Goal: Task Accomplishment & Management: Use online tool/utility

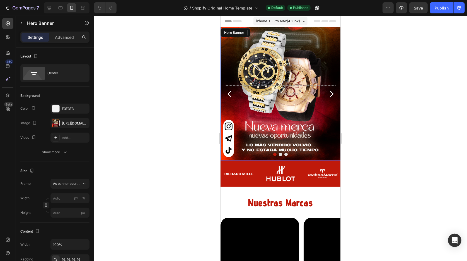
click at [266, 68] on div "Background Image" at bounding box center [280, 93] width 120 height 133
drag, startPoint x: 68, startPoint y: 123, endPoint x: 92, endPoint y: 125, distance: 24.1
click at [68, 123] on div "https://cdn.shopify.com/s/files/1/0873/2039/6062/files/gempages_542554070993339…" at bounding box center [75, 123] width 26 height 5
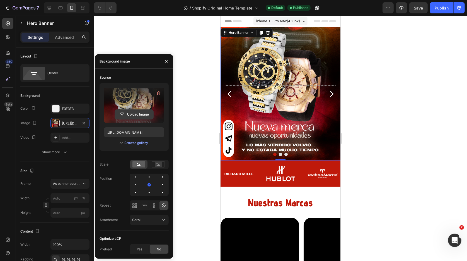
click at [137, 116] on input "file" at bounding box center [134, 114] width 38 height 9
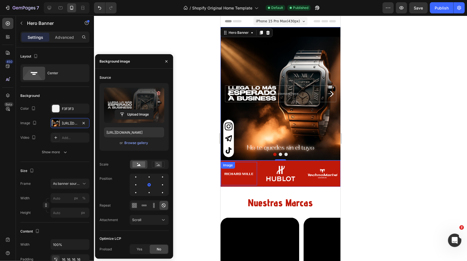
type input "https://cdn.shopify.com/s/files/1/0873/2039/6062/files/gempages_542554070993339…"
click at [251, 82] on div "Drop element here" at bounding box center [280, 94] width 120 height 26
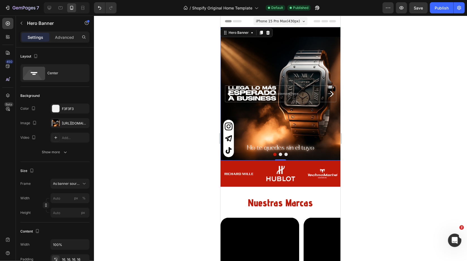
click at [243, 69] on div "Background Image" at bounding box center [280, 93] width 120 height 133
click at [175, 66] on div at bounding box center [280, 138] width 373 height 245
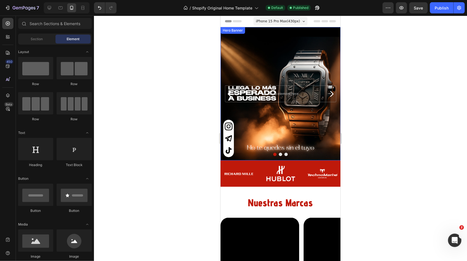
click at [253, 61] on div "Background Image" at bounding box center [280, 93] width 120 height 133
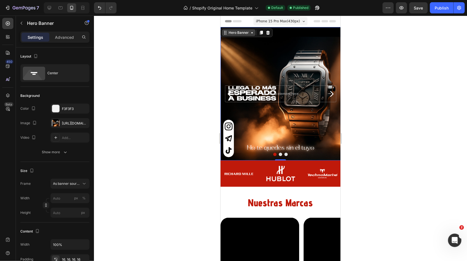
click at [229, 32] on div "Hero Banner" at bounding box center [238, 32] width 22 height 5
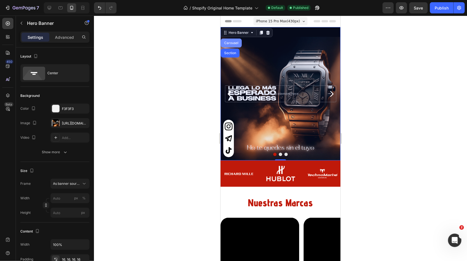
click at [231, 43] on div "Carousel" at bounding box center [231, 42] width 16 height 3
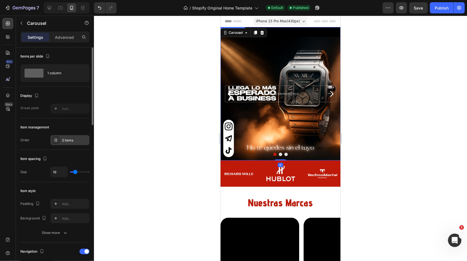
click at [61, 141] on div "3 items" at bounding box center [69, 140] width 39 height 10
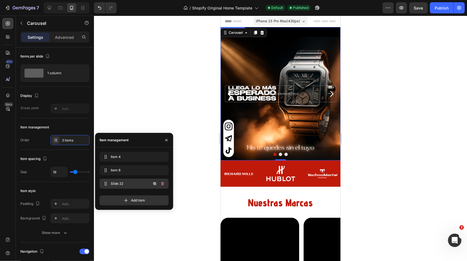
click at [131, 185] on span "Slide 22" at bounding box center [127, 183] width 32 height 5
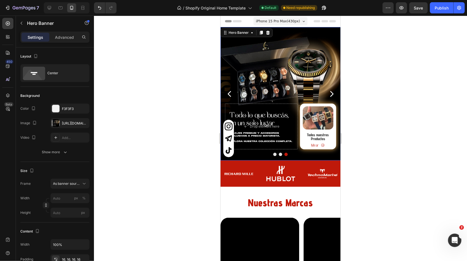
click at [286, 94] on div "Drop element here Image Todos nuestros Productos Text Block Mirar Button Row Row" at bounding box center [280, 93] width 111 height 111
click at [299, 110] on div "Drop element here Image Todos nuestros Productos Text Block Mirar Button Row Row" at bounding box center [280, 126] width 111 height 46
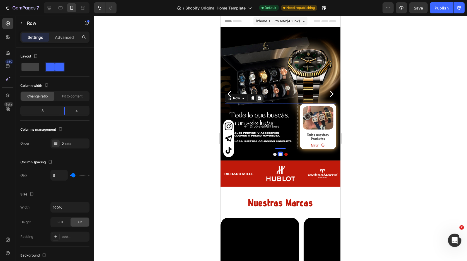
click at [260, 97] on icon at bounding box center [259, 98] width 4 height 4
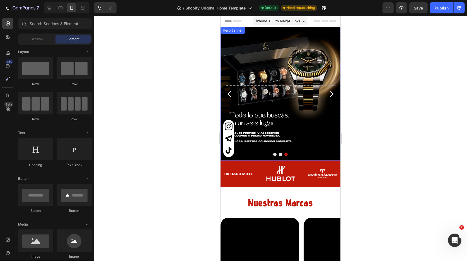
click at [276, 74] on div "Background Image" at bounding box center [280, 93] width 120 height 133
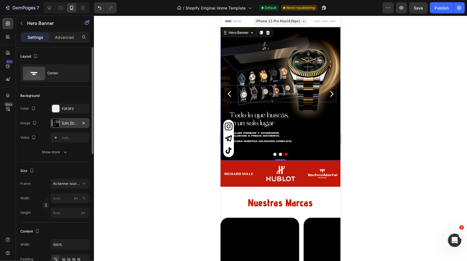
click at [68, 124] on div "https://cdn.shopify.com/s/files/1/0873/2039/6062/files/gempages_542554070993339…" at bounding box center [70, 123] width 16 height 5
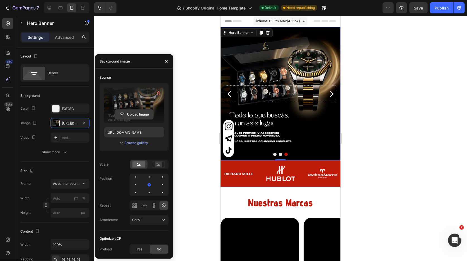
click at [133, 117] on input "file" at bounding box center [134, 114] width 38 height 9
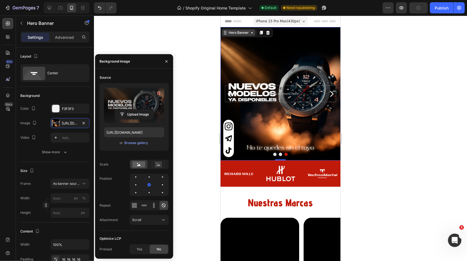
type input "https://cdn.shopify.com/s/files/1/0873/2039/6062/files/gempages_542554070993339…"
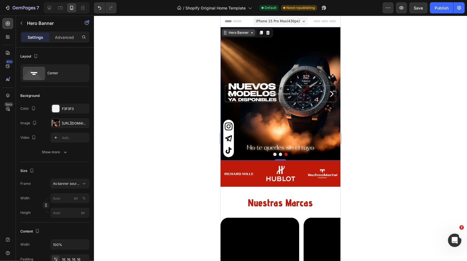
click at [249, 34] on div "Hero Banner" at bounding box center [238, 32] width 22 height 5
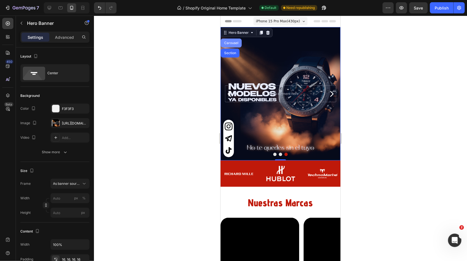
click at [232, 44] on div "Carousel" at bounding box center [231, 42] width 16 height 3
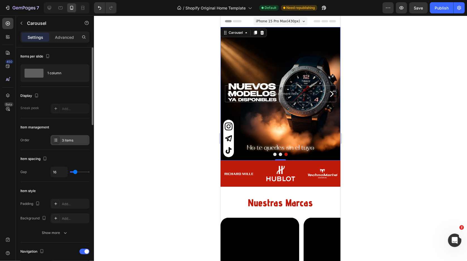
click at [67, 139] on div "3 items" at bounding box center [75, 140] width 26 height 5
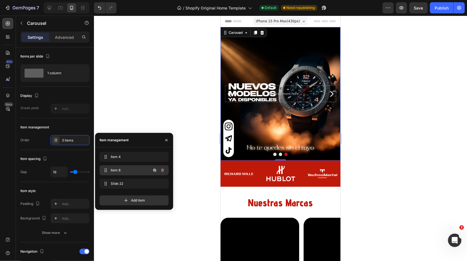
click at [125, 170] on span "Item 6" at bounding box center [127, 170] width 32 height 5
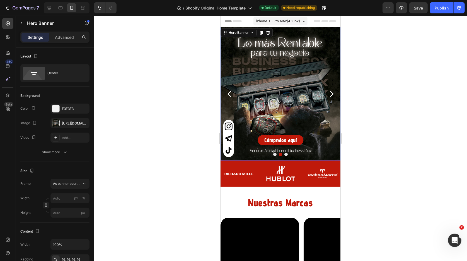
click at [274, 75] on div "Cómpralos aquí Button" at bounding box center [280, 93] width 111 height 103
click at [266, 73] on div "Cómpralos aquí Button" at bounding box center [280, 93] width 111 height 103
click at [302, 140] on link "Cómpralos aquí" at bounding box center [280, 140] width 46 height 10
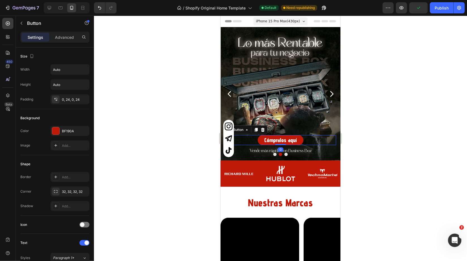
click at [266, 130] on div "Button" at bounding box center [246, 129] width 42 height 9
click at [262, 131] on icon at bounding box center [263, 129] width 4 height 4
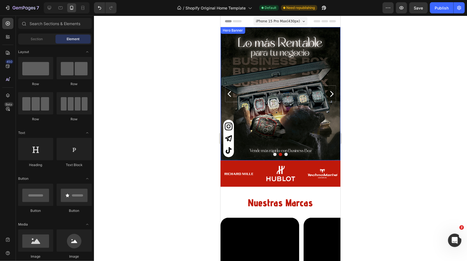
click at [275, 124] on div "Background Image" at bounding box center [280, 93] width 120 height 133
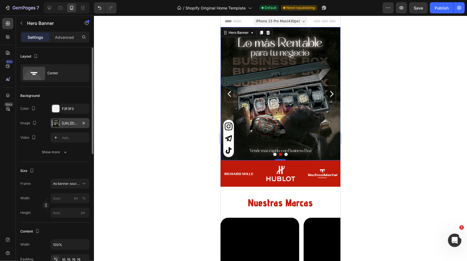
click at [65, 122] on div "https://cdn.shopify.com/s/files/1/0873/2039/6062/files/gempages_542554070993339…" at bounding box center [70, 123] width 16 height 5
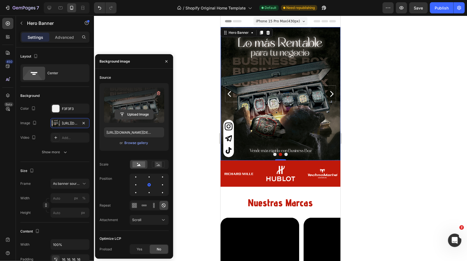
click at [134, 114] on input "file" at bounding box center [134, 114] width 38 height 9
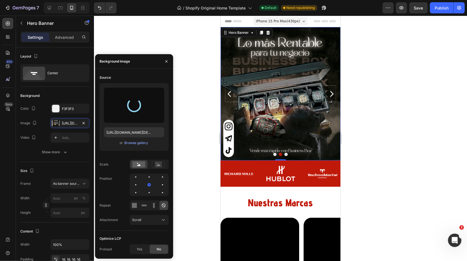
type input "https://cdn.shopify.com/s/files/1/0873/2039/6062/files/gempages_542554070993339…"
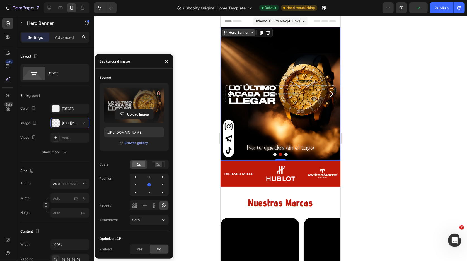
click at [240, 32] on div "Hero Banner" at bounding box center [238, 32] width 22 height 5
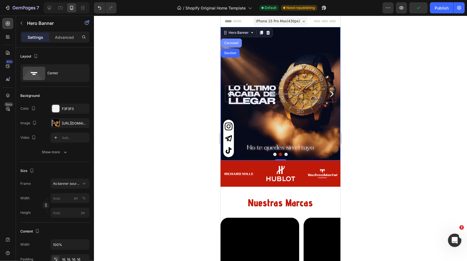
click at [230, 42] on div "Carousel" at bounding box center [231, 42] width 16 height 3
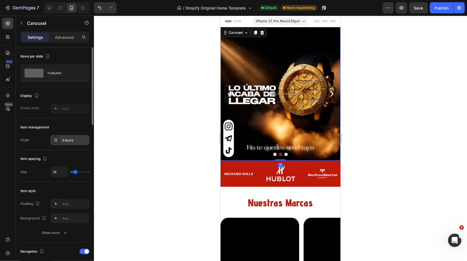
click at [68, 141] on div "3 items" at bounding box center [75, 140] width 26 height 5
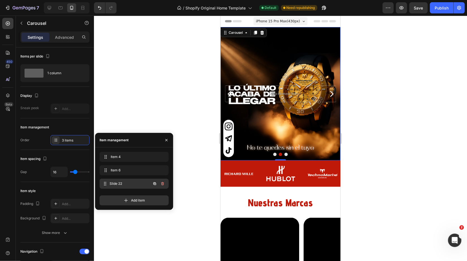
click at [118, 184] on span "Slide 22" at bounding box center [130, 183] width 41 height 5
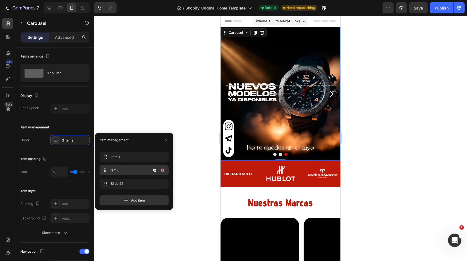
click at [124, 171] on span "Item 6" at bounding box center [130, 170] width 41 height 5
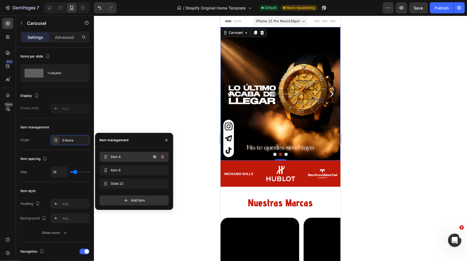
click at [130, 157] on span "Item 4" at bounding box center [127, 156] width 32 height 5
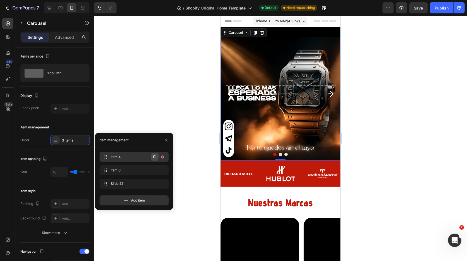
click at [155, 156] on icon "button" at bounding box center [155, 157] width 4 height 4
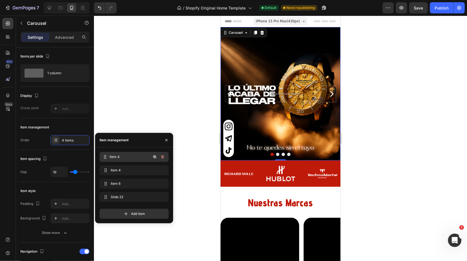
click at [126, 157] on span "Item 4" at bounding box center [130, 156] width 41 height 5
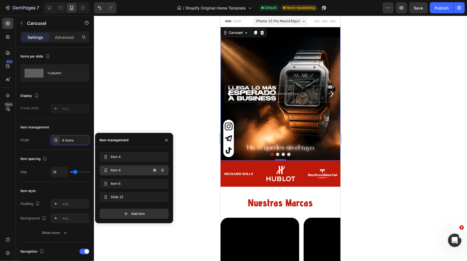
click at [125, 167] on div "Item 4 Item 4" at bounding box center [126, 170] width 49 height 8
click at [123, 155] on span "Item 4" at bounding box center [127, 156] width 32 height 5
click at [266, 70] on div "Background Image" at bounding box center [280, 93] width 120 height 133
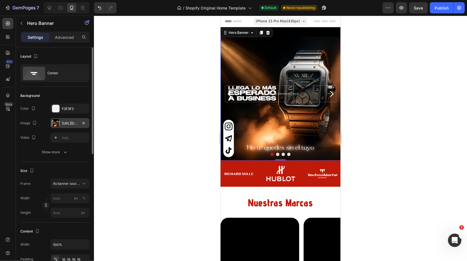
click at [69, 126] on div "https://cdn.shopify.com/s/files/1/0873/2039/6062/files/gempages_542554070993339…" at bounding box center [69, 123] width 39 height 10
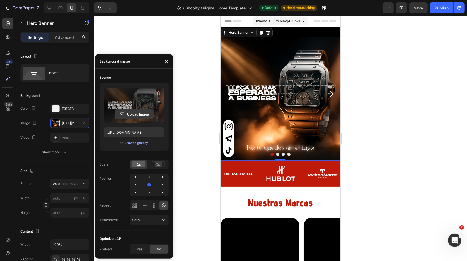
click at [136, 114] on input "file" at bounding box center [134, 114] width 38 height 9
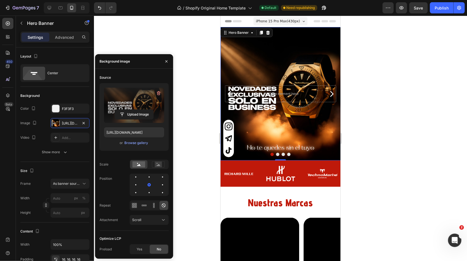
type input "https://cdn.shopify.com/s/files/1/0873/2039/6062/files/gempages_542554070993339…"
click at [202, 128] on div at bounding box center [280, 138] width 373 height 245
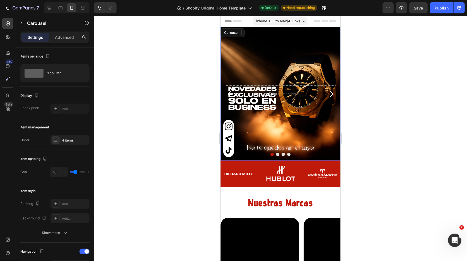
click at [332, 93] on icon "Carousel Next Arrow" at bounding box center [331, 94] width 3 height 6
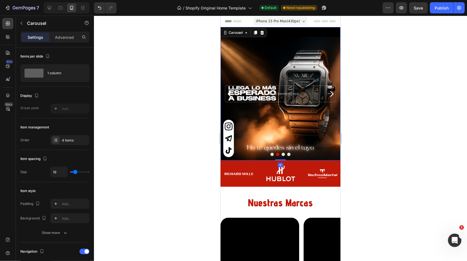
click at [332, 93] on icon "Carousel Next Arrow" at bounding box center [331, 94] width 3 height 6
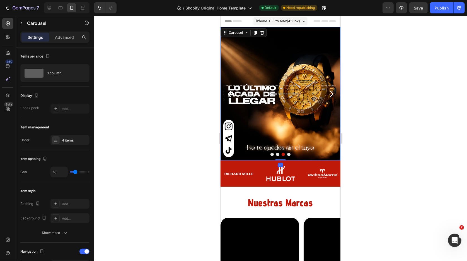
click at [332, 93] on icon "Carousel Next Arrow" at bounding box center [331, 94] width 3 height 6
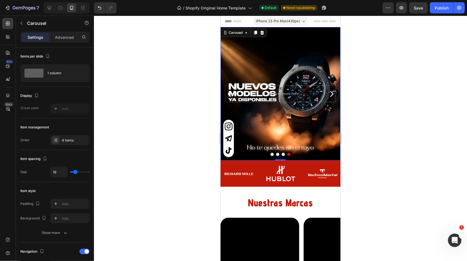
click at [332, 93] on icon "Carousel Next Arrow" at bounding box center [331, 94] width 3 height 6
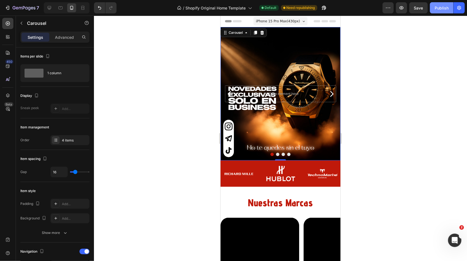
click at [443, 8] on div "Publish" at bounding box center [442, 8] width 14 height 6
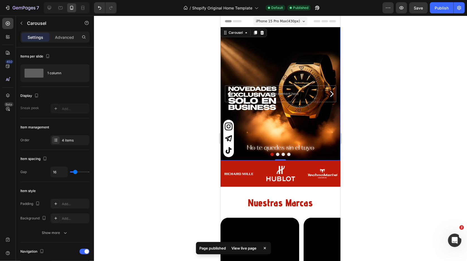
click at [332, 94] on icon "Carousel Next Arrow" at bounding box center [331, 94] width 8 height 8
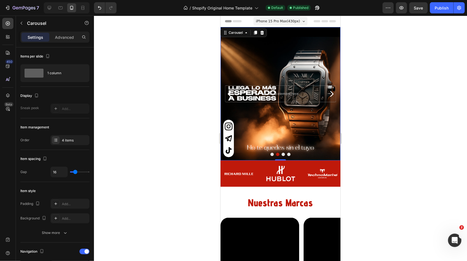
click at [332, 94] on icon "Carousel Next Arrow" at bounding box center [331, 94] width 3 height 6
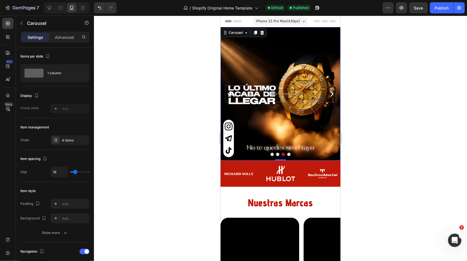
click at [332, 94] on icon "Carousel Next Arrow" at bounding box center [331, 94] width 3 height 6
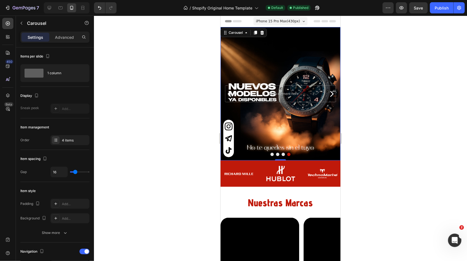
click at [331, 94] on icon "Carousel Next Arrow" at bounding box center [331, 94] width 8 height 8
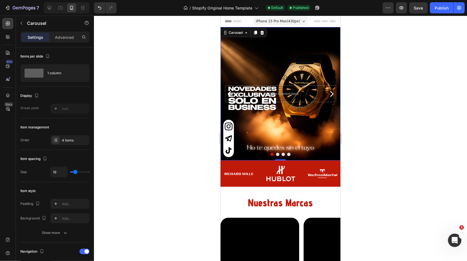
click at [331, 94] on icon "Carousel Next Arrow" at bounding box center [331, 94] width 8 height 8
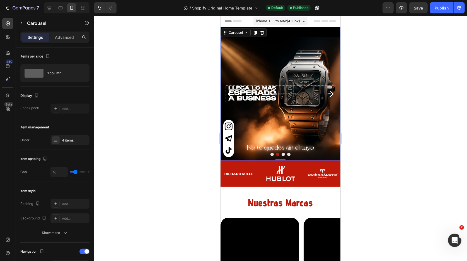
click at [331, 94] on icon "Carousel Next Arrow" at bounding box center [331, 94] width 8 height 8
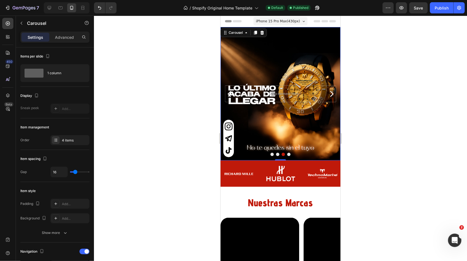
click at [331, 94] on icon "Carousel Next Arrow" at bounding box center [331, 94] width 8 height 8
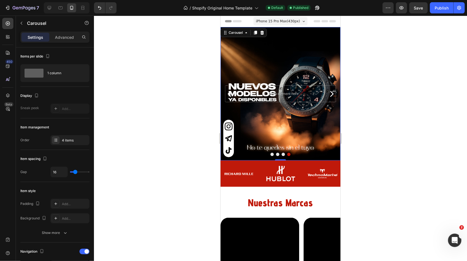
click at [331, 94] on icon "Carousel Next Arrow" at bounding box center [331, 94] width 8 height 8
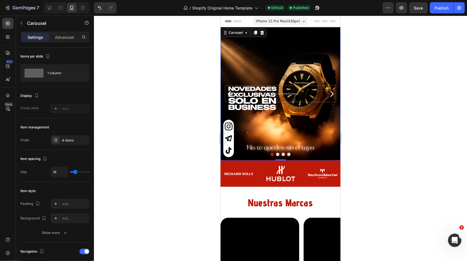
click at [331, 94] on icon "Carousel Next Arrow" at bounding box center [331, 94] width 8 height 8
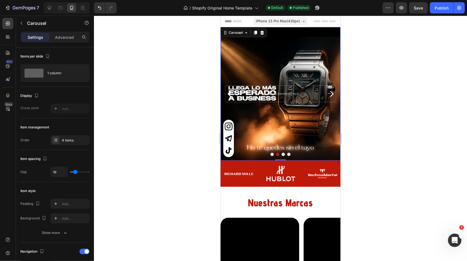
click at [229, 93] on icon "Carousel Back Arrow" at bounding box center [229, 94] width 8 height 8
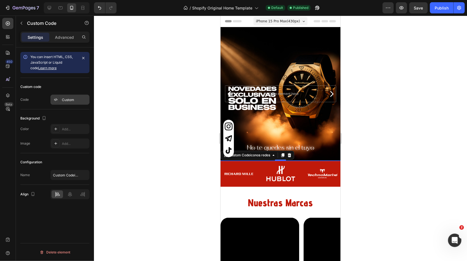
click at [68, 99] on div "Custom" at bounding box center [75, 99] width 26 height 5
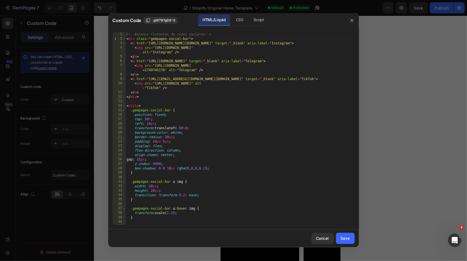
click at [147, 119] on div "<!-- Botones flotantes de redes sociales --> < div class = "gempages-social-bar…" at bounding box center [240, 133] width 229 height 202
click at [303, 134] on div "<!-- Botones flotantes de redes sociales --> < div class = "gempages-social-bar…" at bounding box center [240, 133] width 229 height 202
type textarea "background-color: white;"
click at [345, 237] on div "Save" at bounding box center [345, 238] width 9 height 6
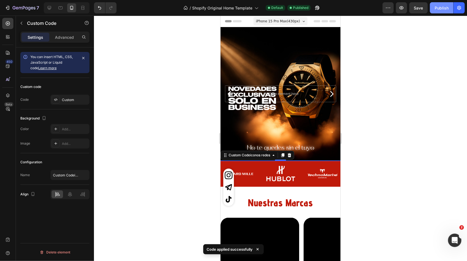
click at [443, 10] on div "Publish" at bounding box center [442, 8] width 14 height 6
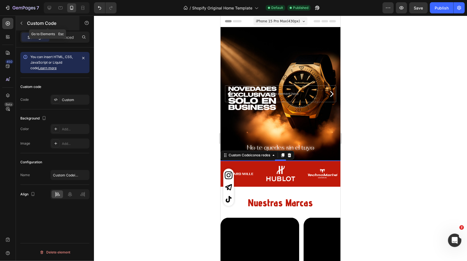
click at [25, 21] on button "button" at bounding box center [21, 23] width 9 height 9
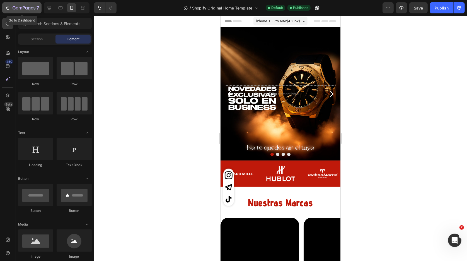
click at [12, 9] on div "7" at bounding box center [22, 7] width 34 height 7
